Goal: Transaction & Acquisition: Obtain resource

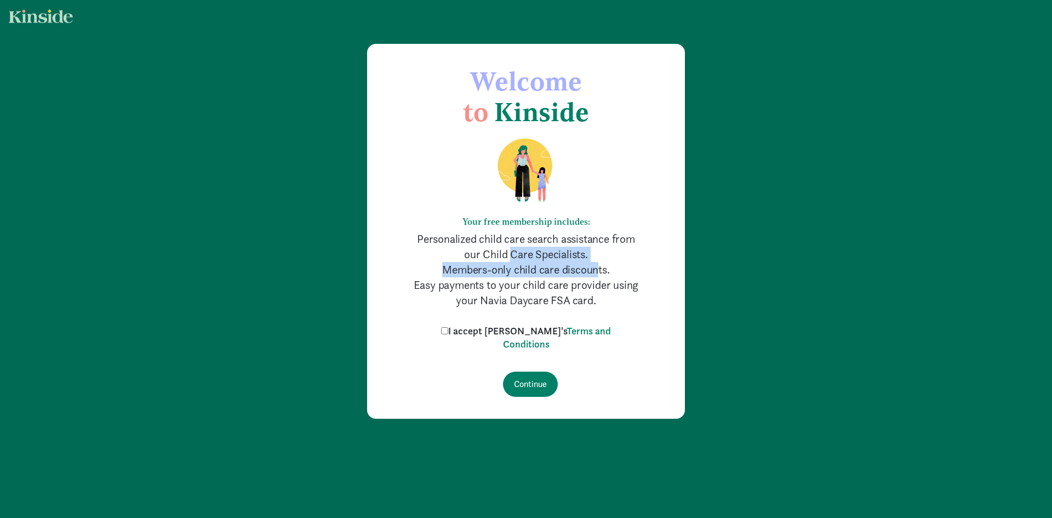
drag, startPoint x: 480, startPoint y: 249, endPoint x: 564, endPoint y: 271, distance: 87.3
click at [564, 271] on div "Your free membership includes: Personalized child care search assistance from o…" at bounding box center [526, 217] width 230 height 181
click at [476, 335] on label "I accept [PERSON_NAME]'s Terms and Conditions" at bounding box center [525, 337] width 175 height 26
click at [448, 334] on input "I accept [PERSON_NAME]'s Terms and Conditions" at bounding box center [444, 330] width 7 height 7
checkbox input "true"
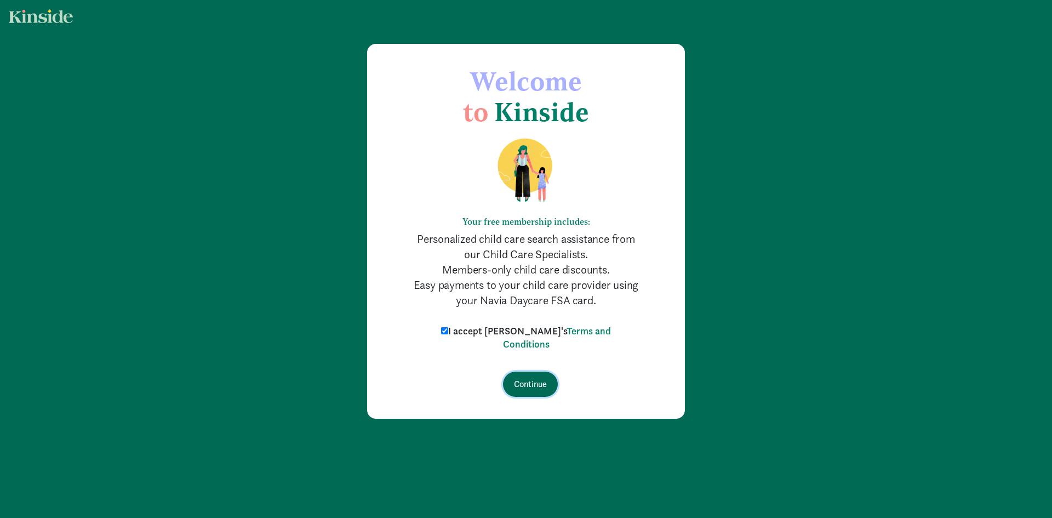
click at [523, 380] on input "Continue" at bounding box center [530, 383] width 55 height 25
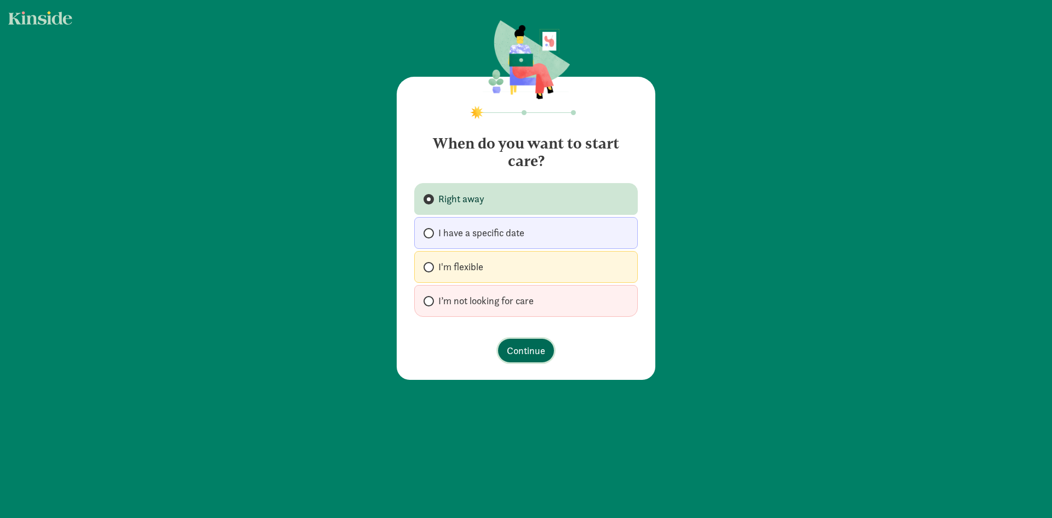
click at [529, 356] on span "Continue" at bounding box center [526, 350] width 38 height 15
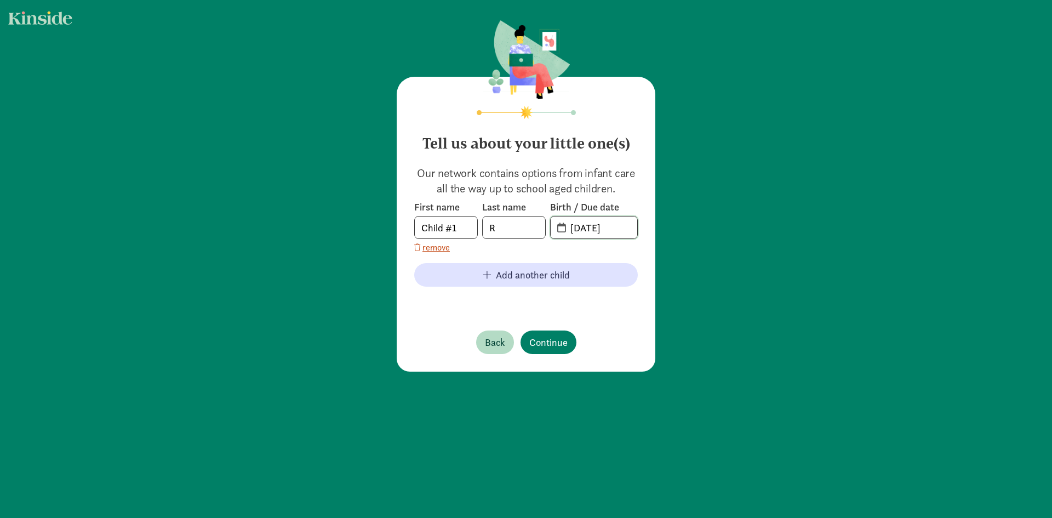
click at [585, 230] on input "09-02-2025" at bounding box center [600, 227] width 73 height 22
click at [577, 228] on input "09-02-2025" at bounding box center [600, 227] width 73 height 22
type input "12-30-2025"
click at [544, 343] on span "Continue" at bounding box center [548, 342] width 38 height 15
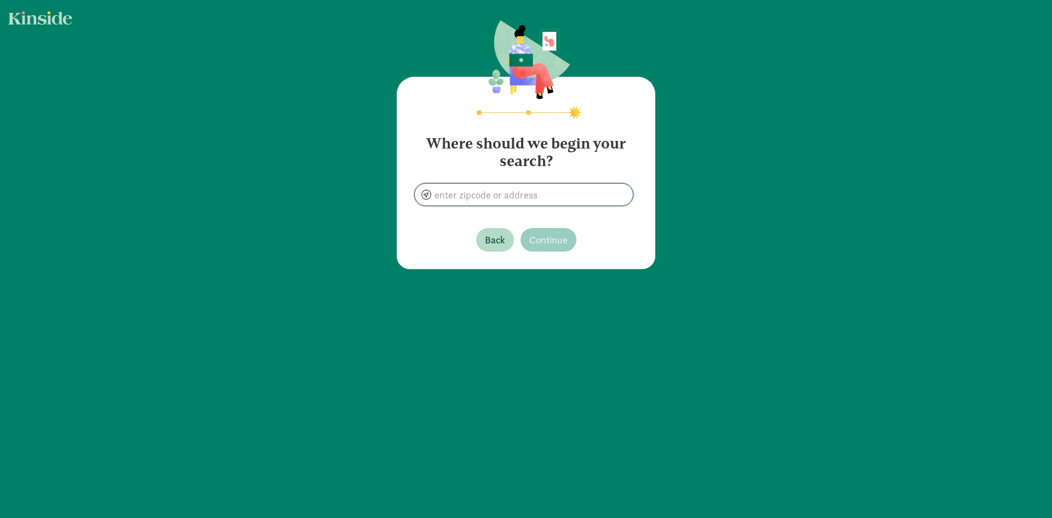
click at [511, 197] on input at bounding box center [524, 195] width 218 height 22
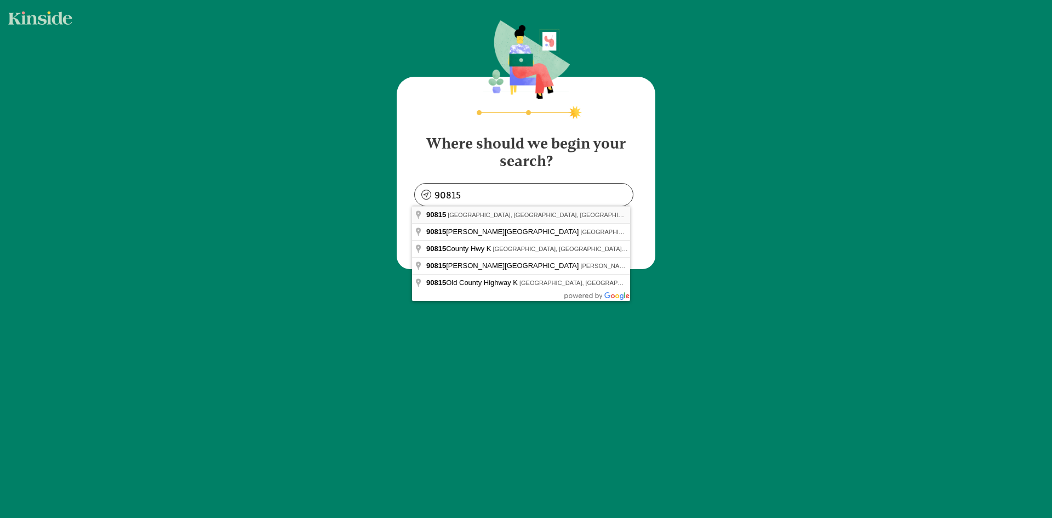
type input "Long Beach, CA 90815, USA"
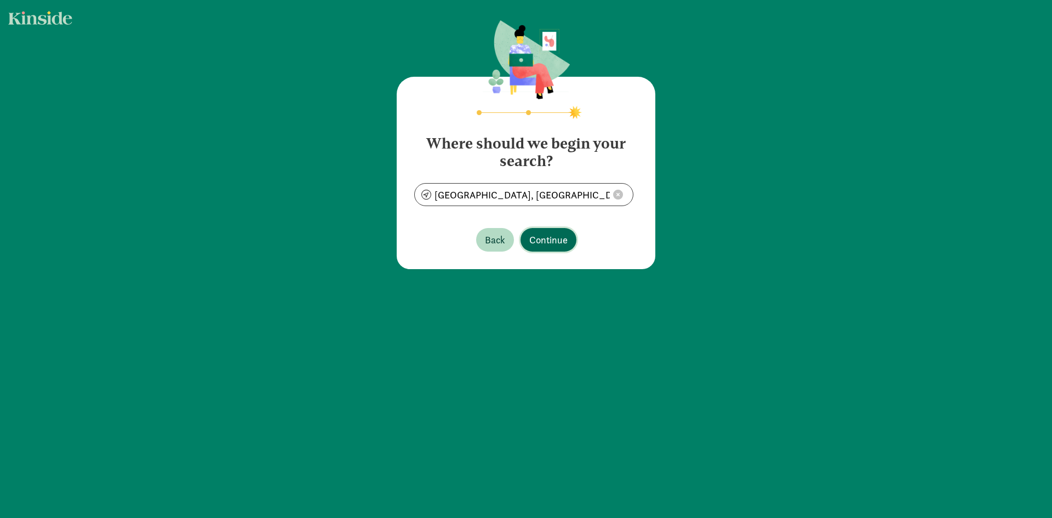
click at [537, 242] on span "Continue" at bounding box center [548, 239] width 38 height 15
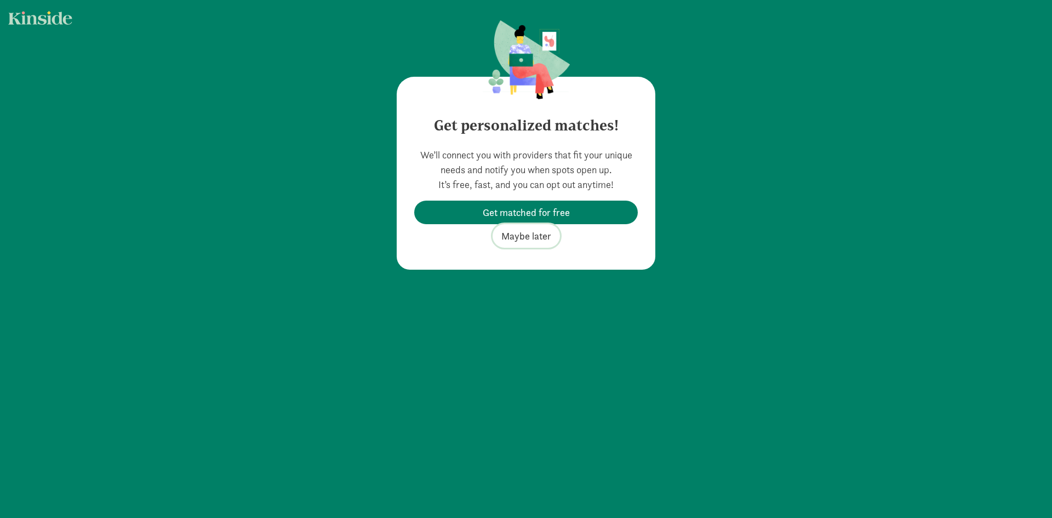
click at [529, 238] on span "Maybe later" at bounding box center [526, 235] width 50 height 15
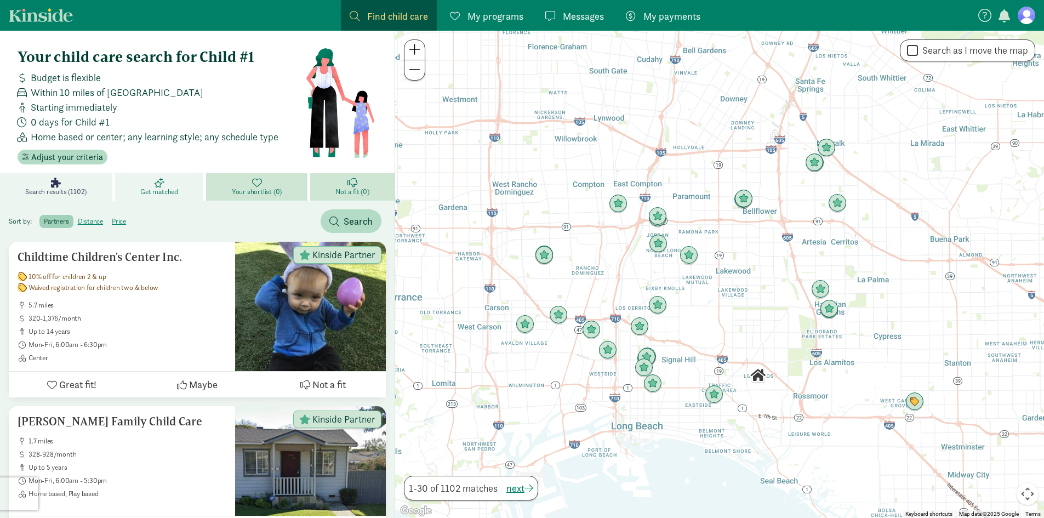
click at [158, 182] on icon at bounding box center [159, 182] width 10 height 10
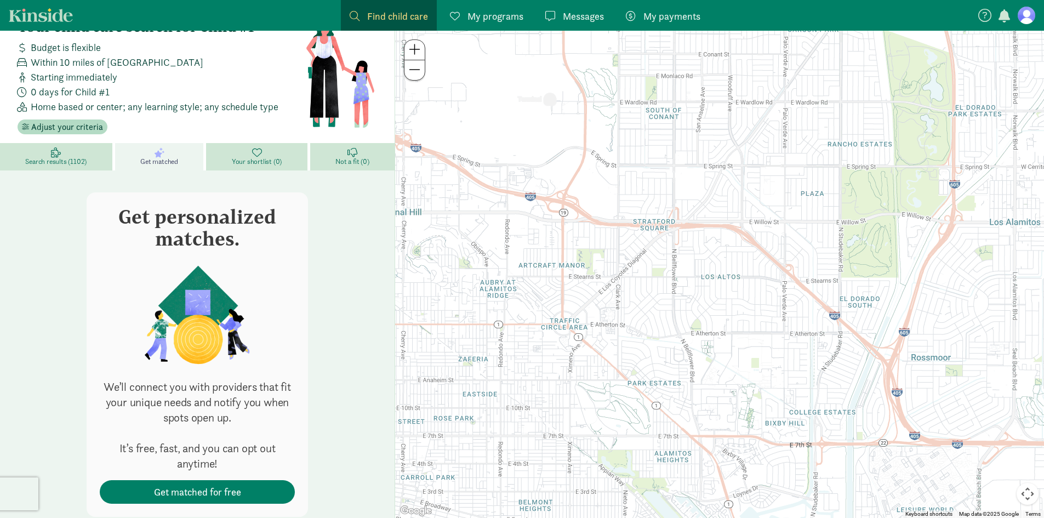
scroll to position [60, 0]
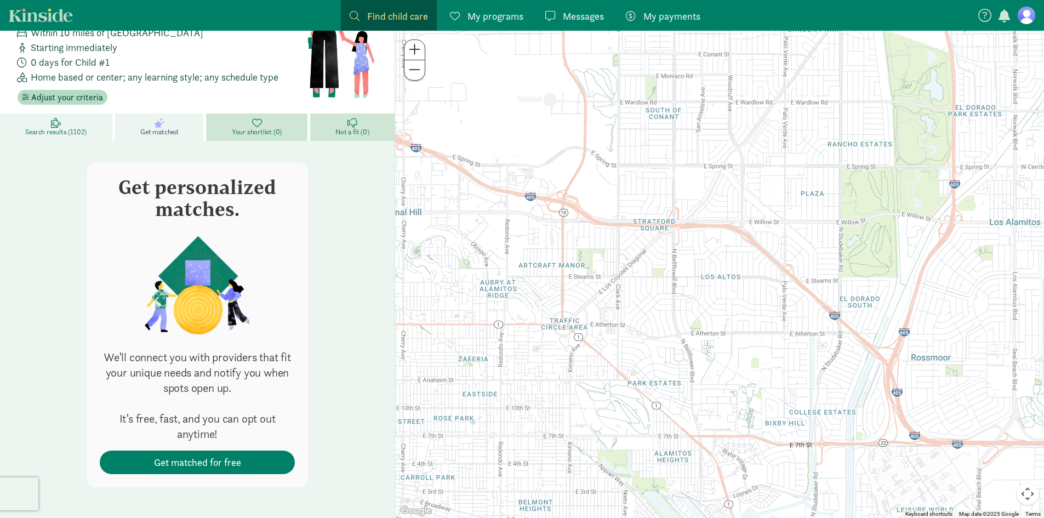
click at [56, 124] on icon at bounding box center [56, 123] width 10 height 10
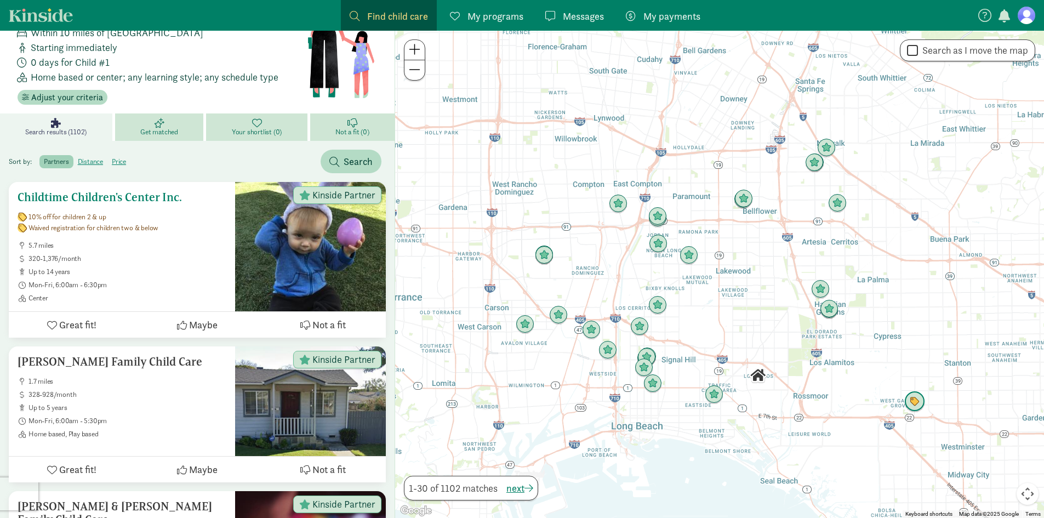
click at [54, 242] on span "5.7 miles" at bounding box center [127, 245] width 198 height 9
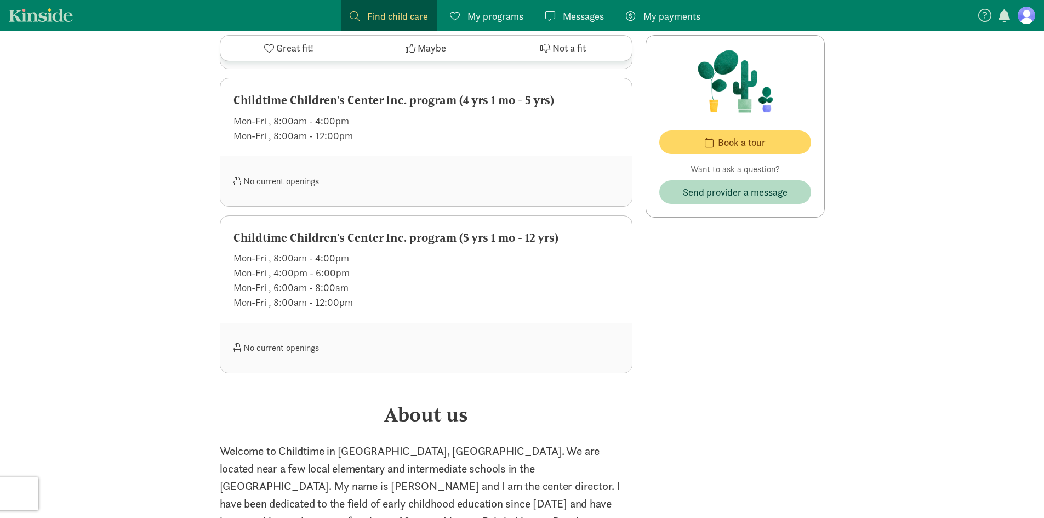
scroll to position [1205, 0]
